Goal: Information Seeking & Learning: Learn about a topic

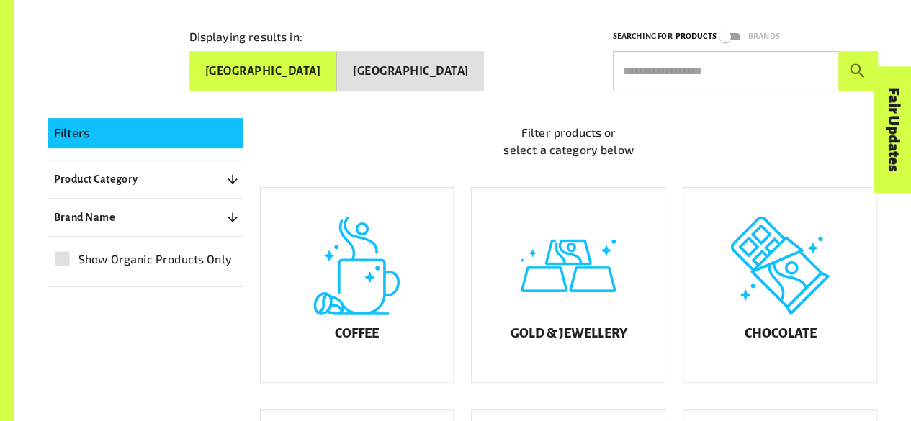
scroll to position [361, 0]
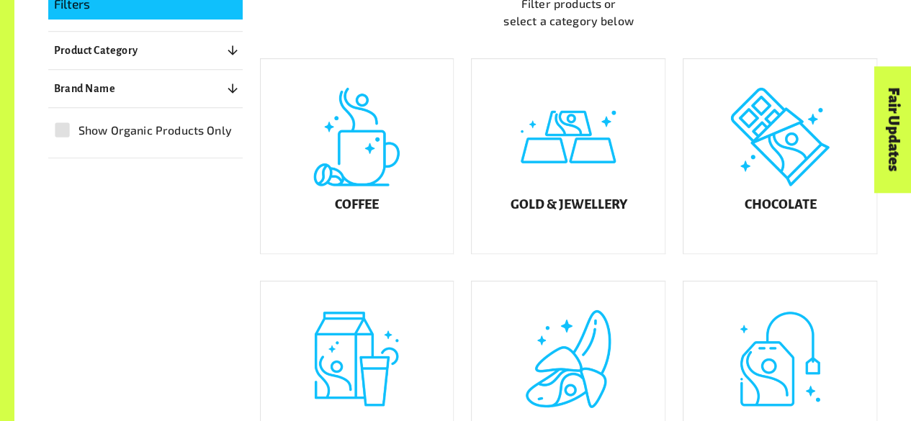
click at [338, 173] on div "Coffee" at bounding box center [357, 156] width 193 height 194
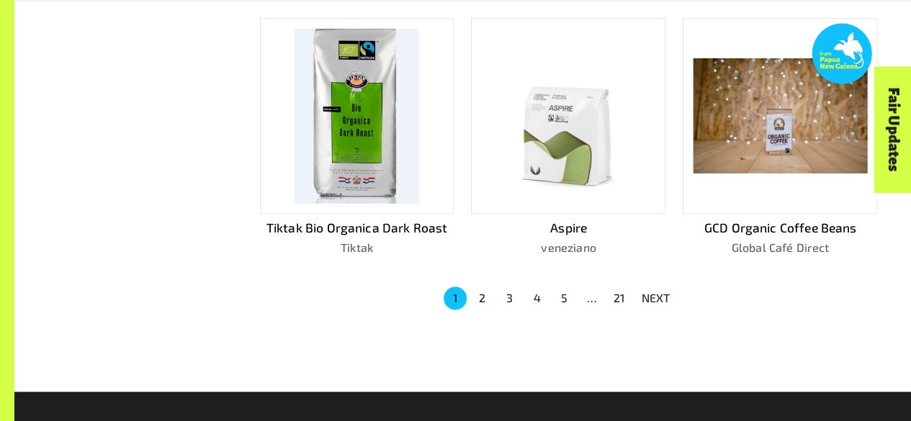
scroll to position [967, 0]
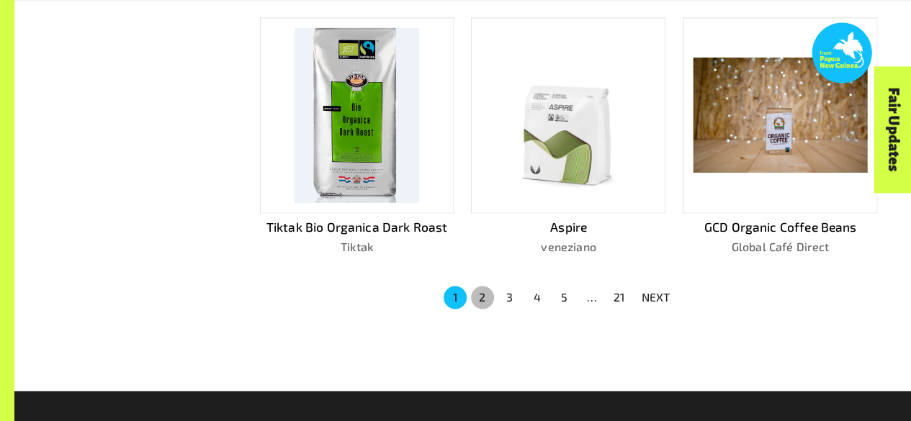
click at [482, 286] on button "2" at bounding box center [482, 297] width 23 height 23
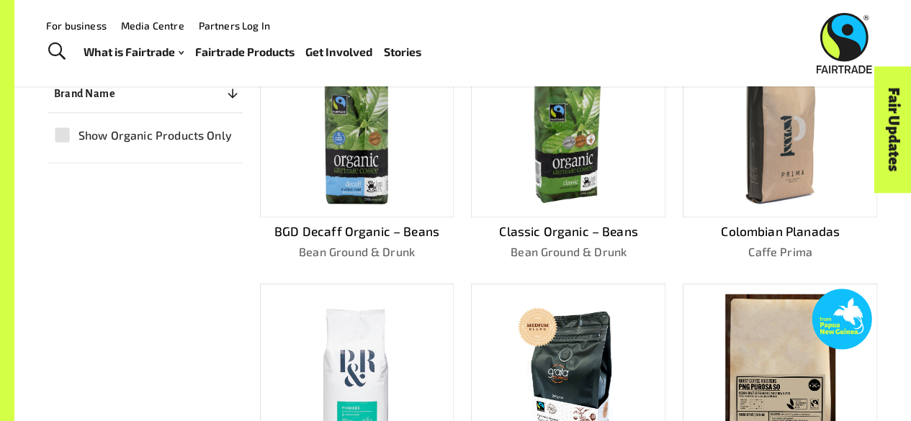
scroll to position [379, 0]
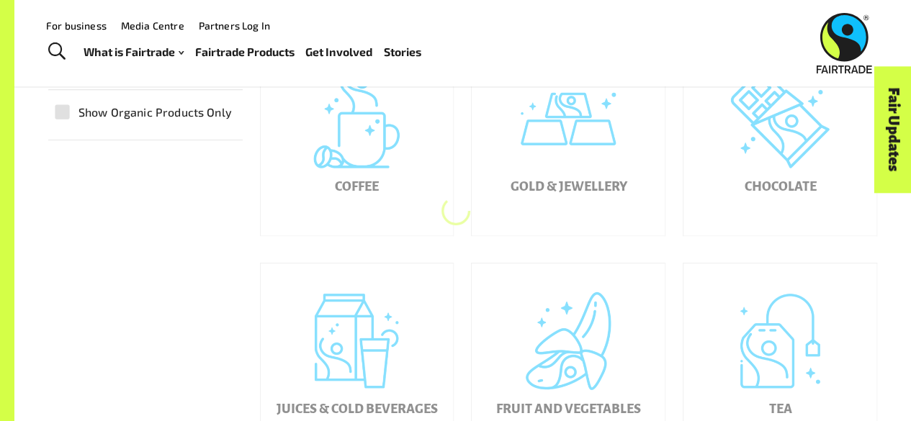
scroll to position [361, 0]
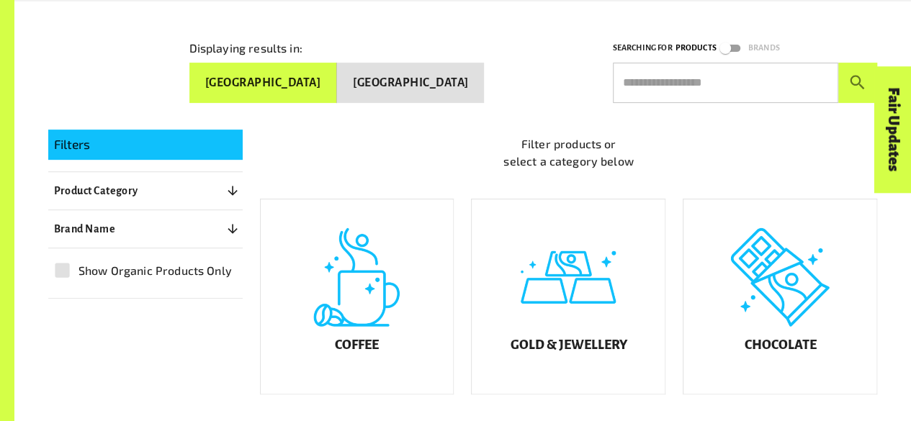
scroll to position [222, 0]
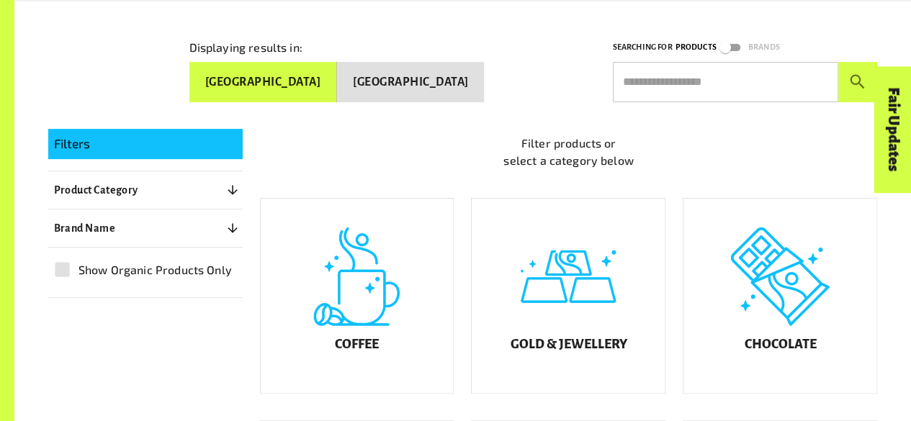
click at [812, 315] on div "Chocolate" at bounding box center [779, 296] width 193 height 194
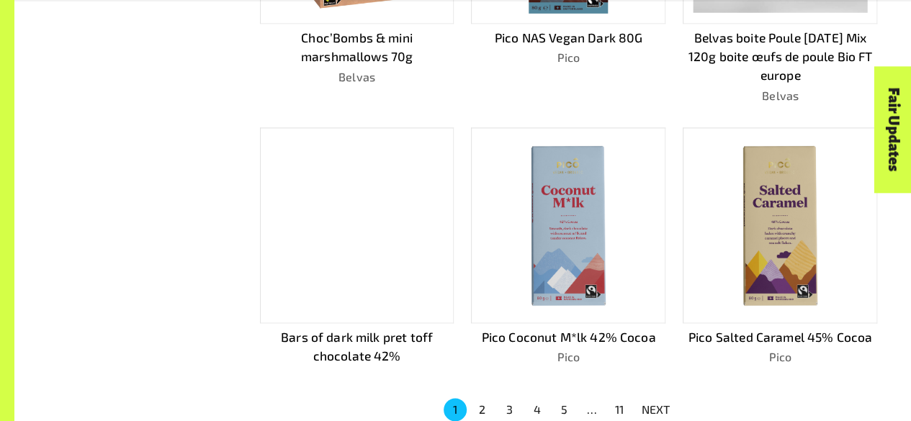
scroll to position [873, 0]
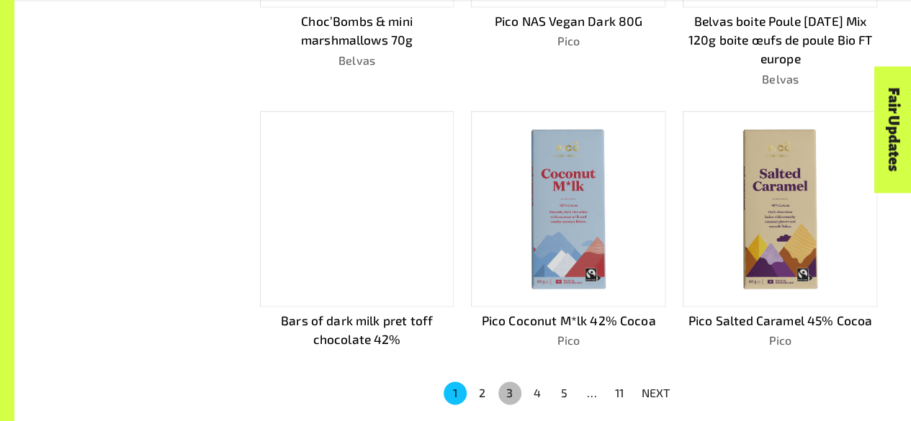
click at [505, 389] on button "3" at bounding box center [509, 393] width 23 height 23
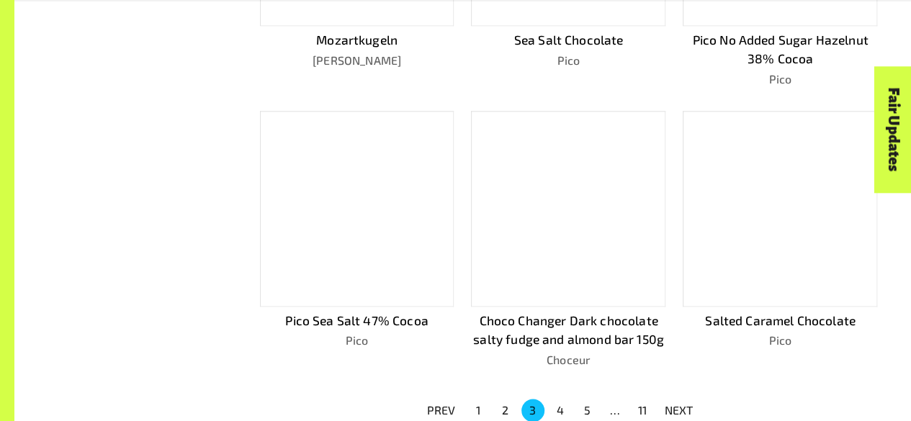
scroll to position [890, 0]
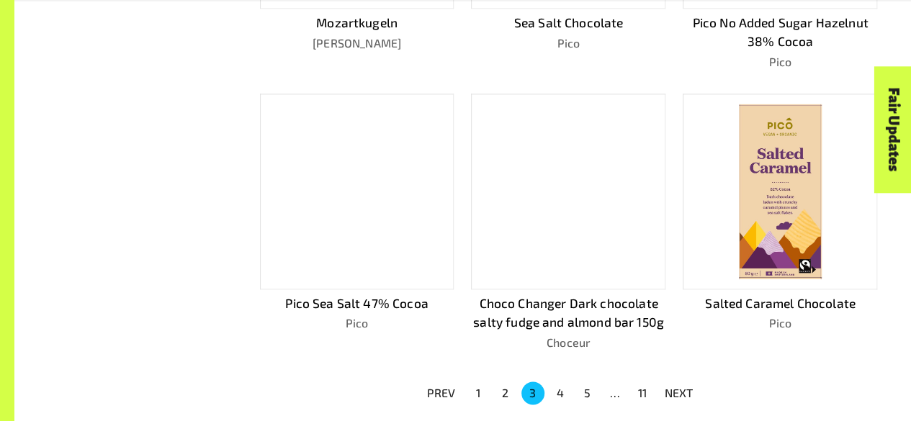
click at [505, 389] on button "2" at bounding box center [505, 393] width 23 height 23
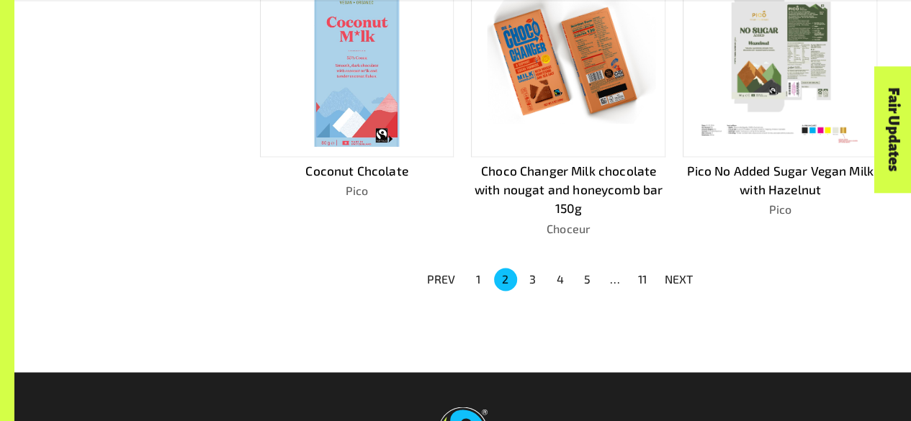
scroll to position [1134, 0]
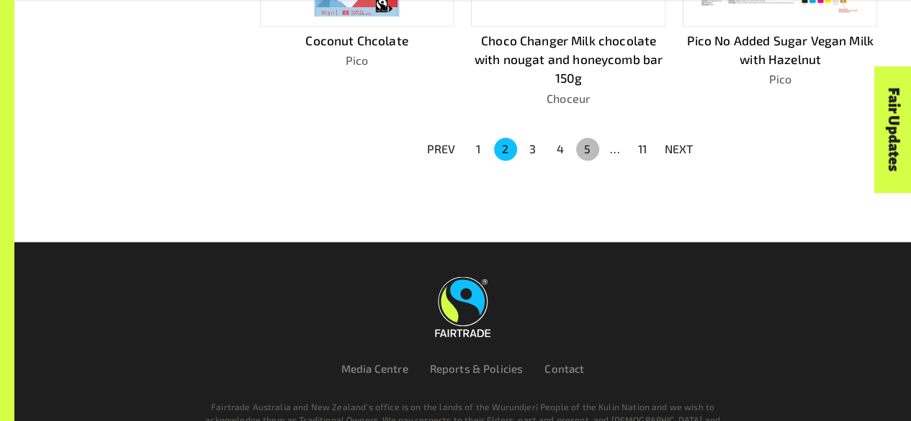
click at [582, 152] on button "5" at bounding box center [587, 148] width 23 height 23
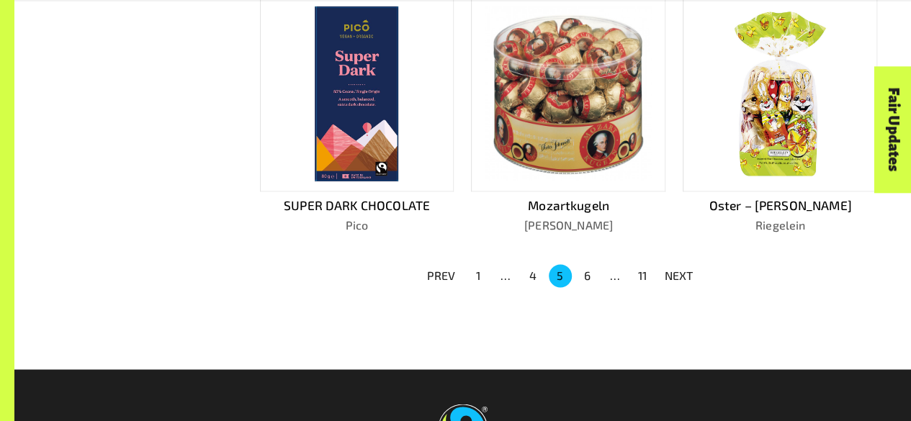
scroll to position [992, 0]
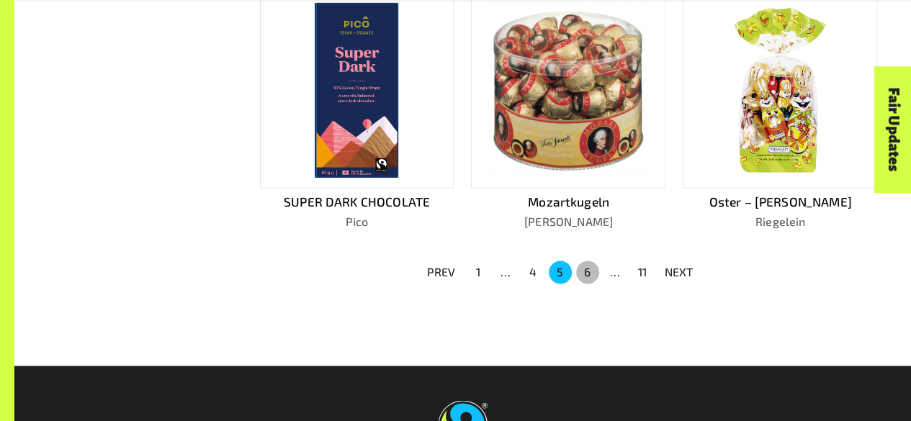
click at [585, 261] on button "6" at bounding box center [587, 272] width 23 height 23
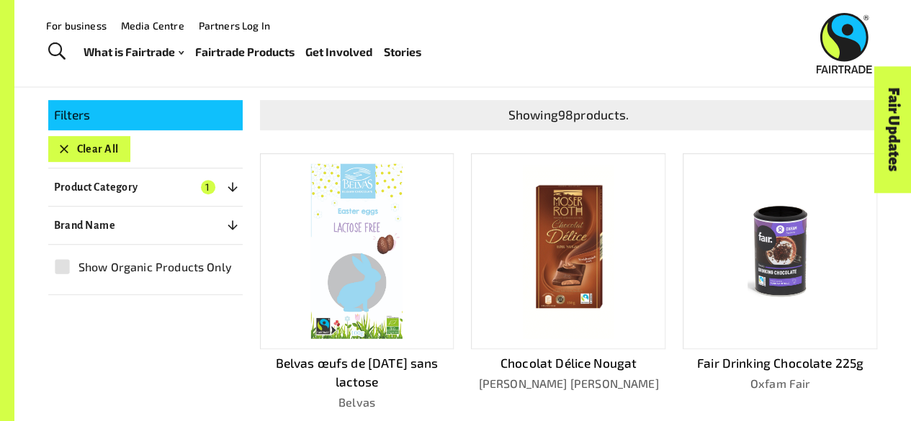
scroll to position [252, 0]
